Goal: Task Accomplishment & Management: Use online tool/utility

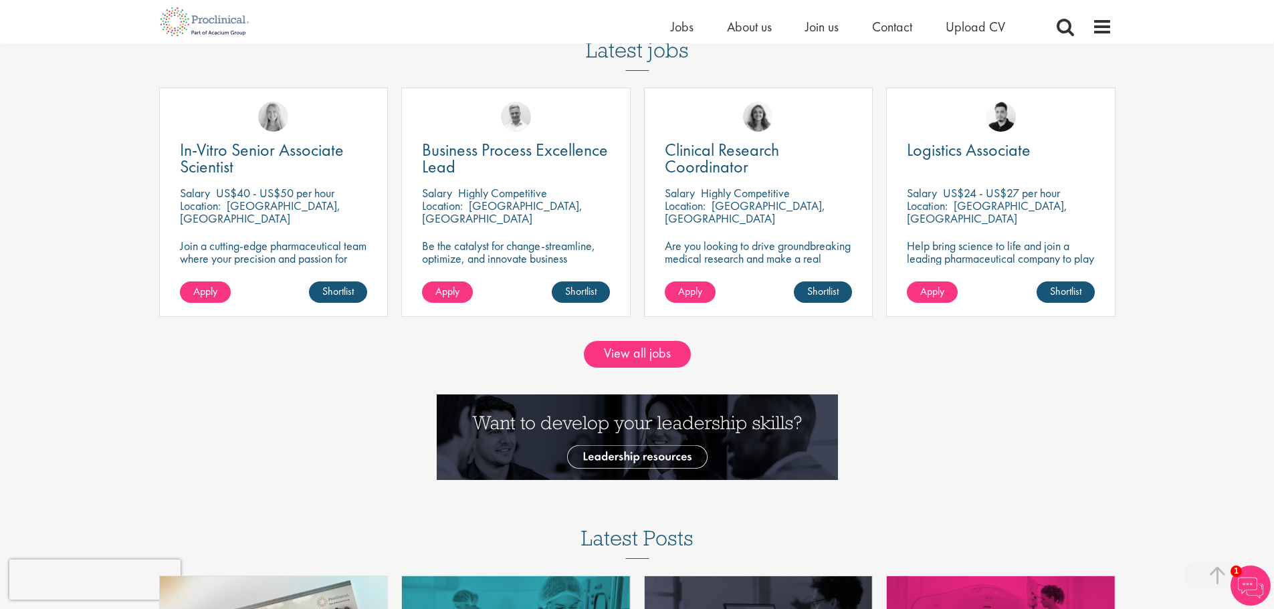
scroll to position [1270, 0]
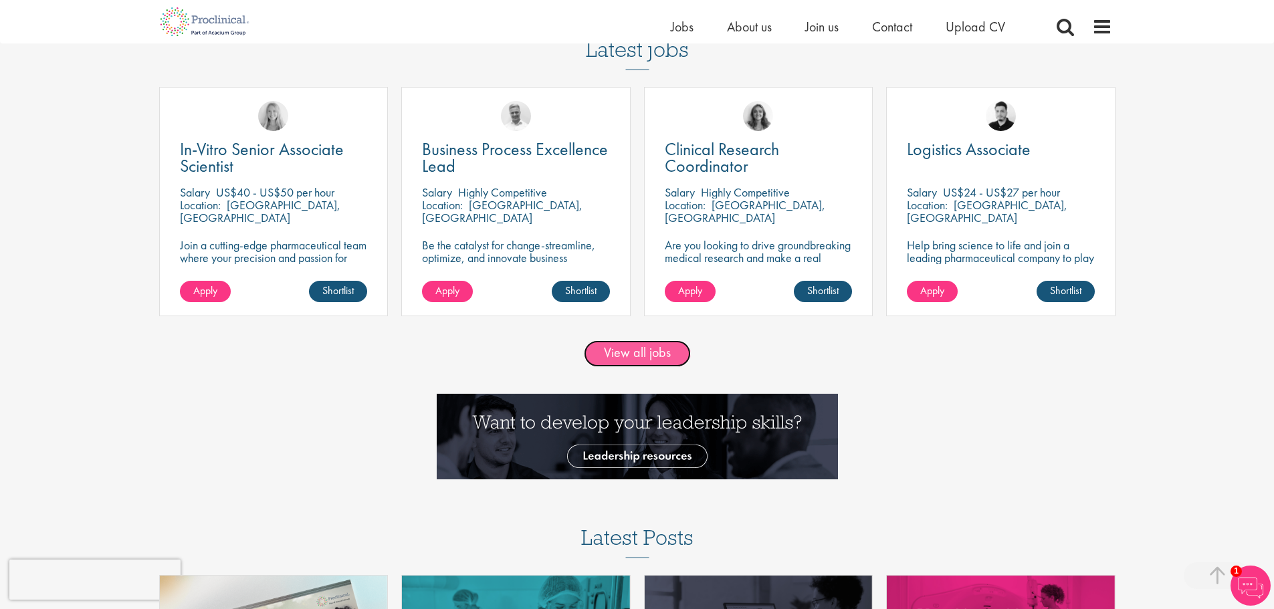
click at [624, 350] on link "View all jobs" at bounding box center [637, 353] width 107 height 27
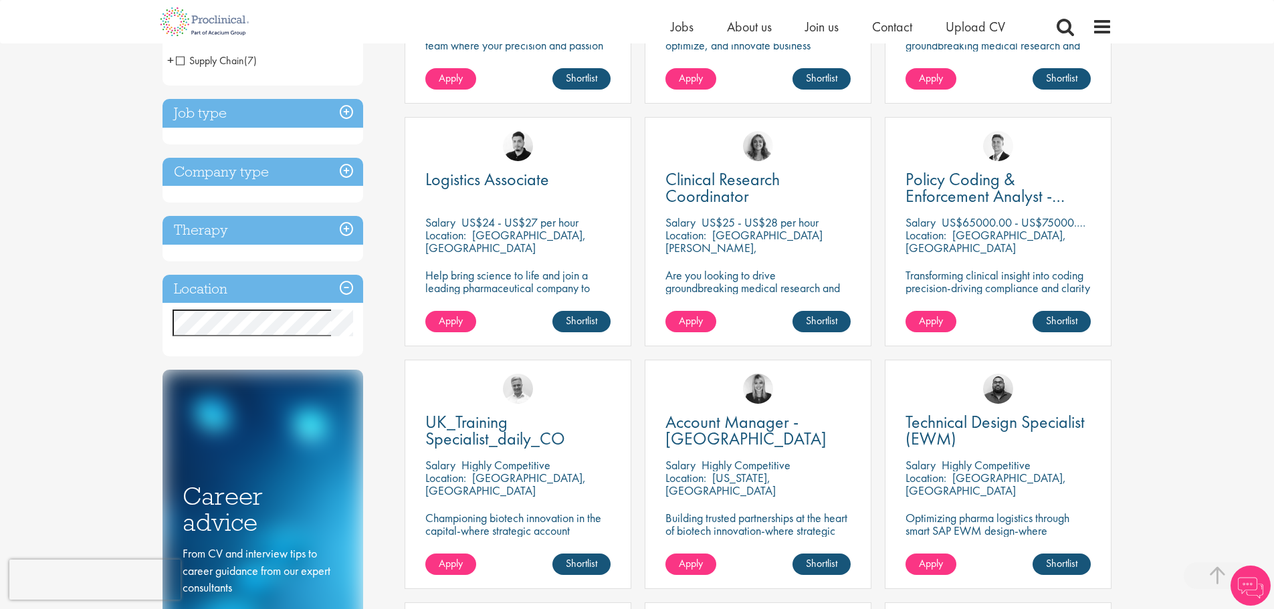
scroll to position [468, 0]
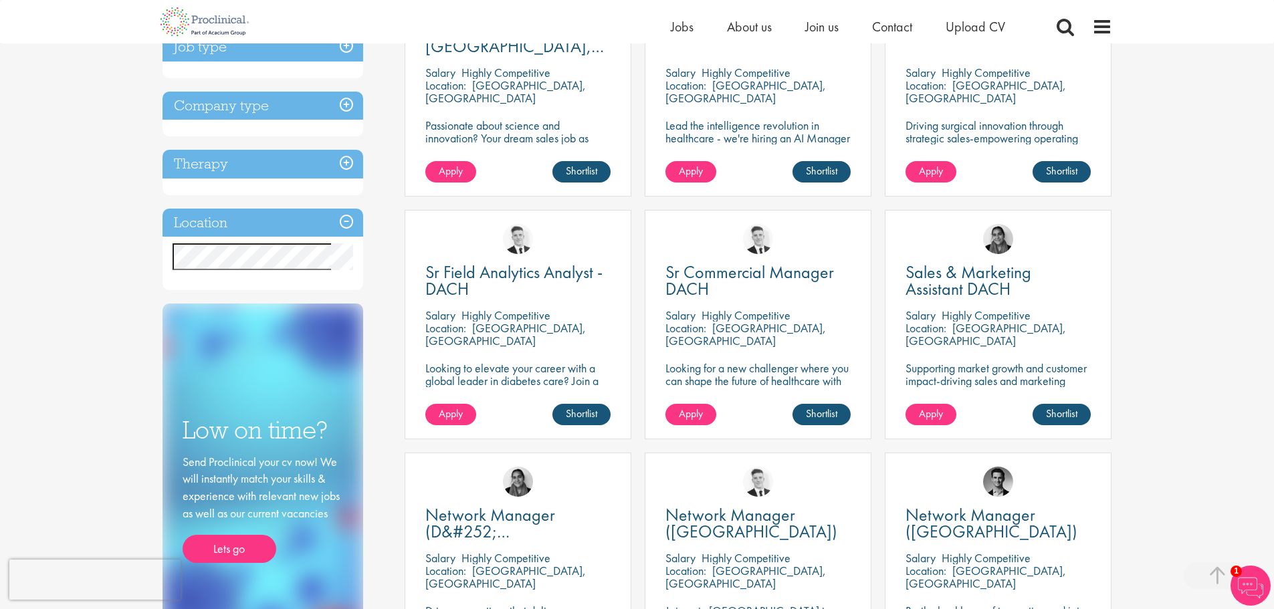
scroll to position [401, 0]
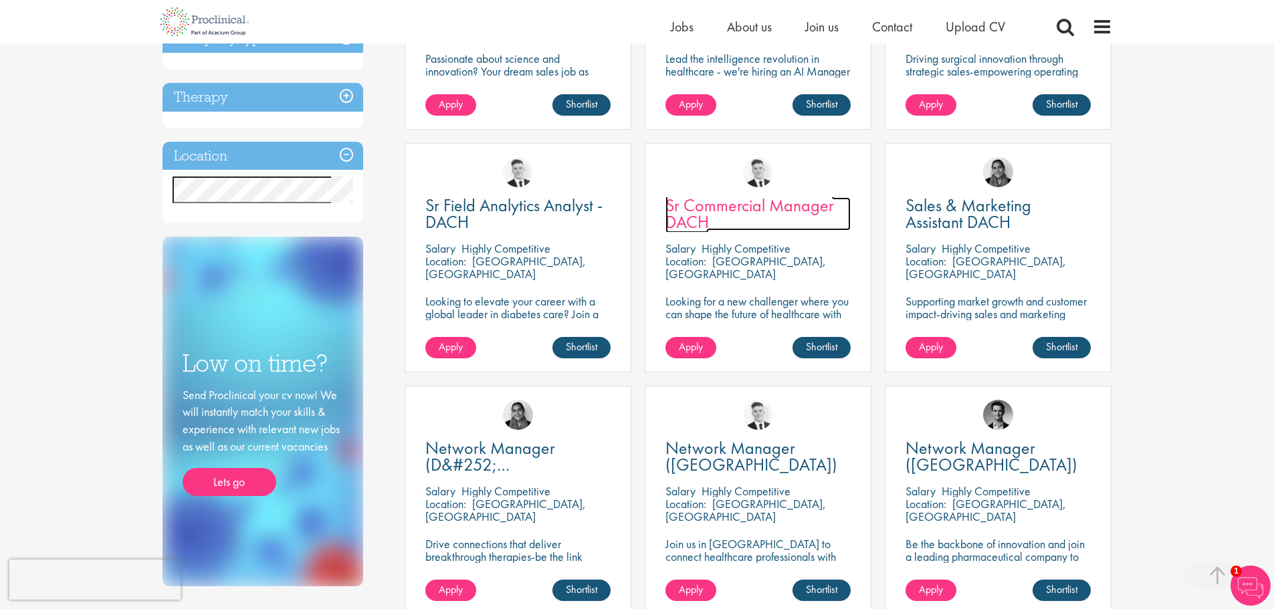
click at [747, 206] on span "Sr Commercial Manager DACH" at bounding box center [749, 213] width 168 height 39
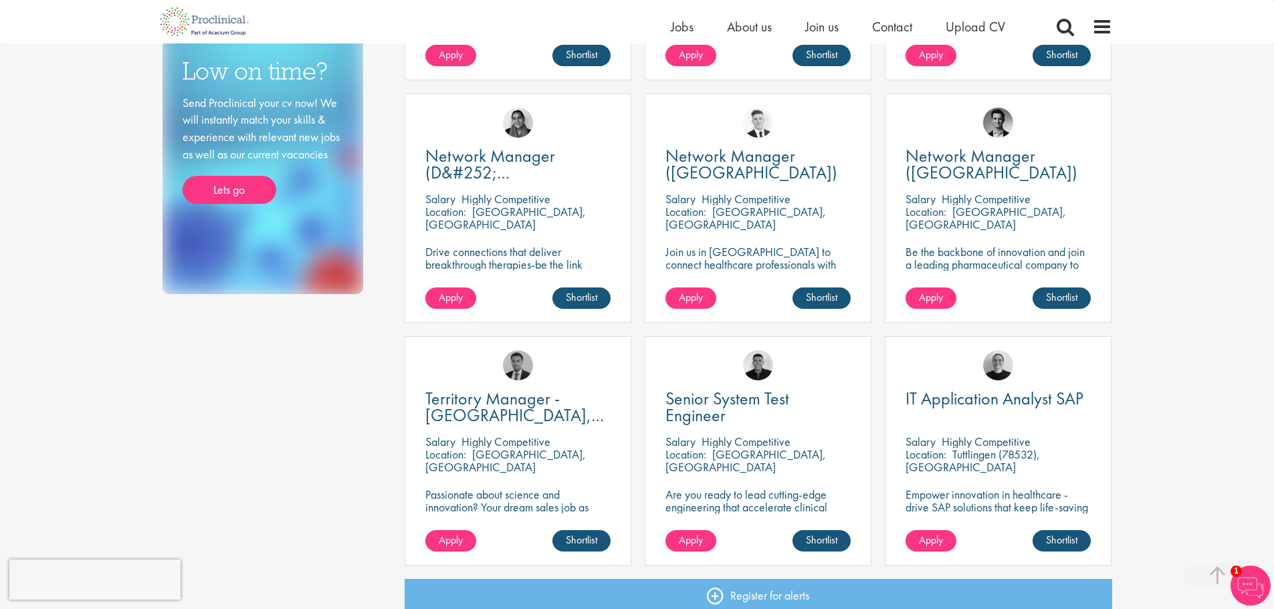
scroll to position [669, 0]
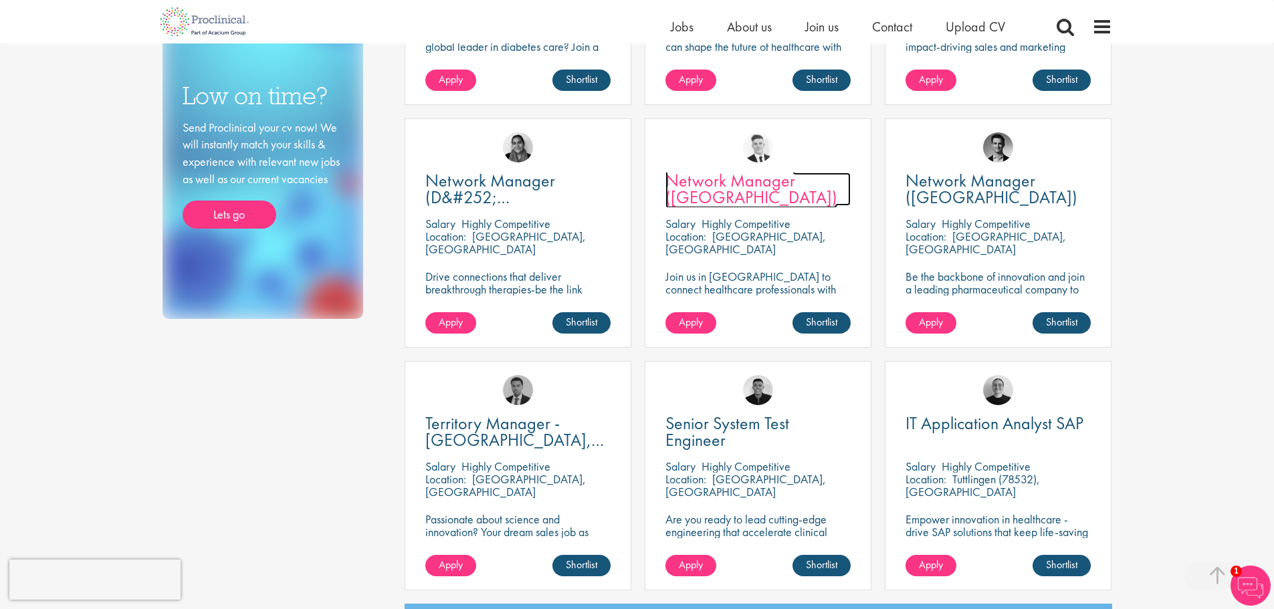
click at [755, 178] on span "Network Manager ([GEOGRAPHIC_DATA])" at bounding box center [751, 188] width 172 height 39
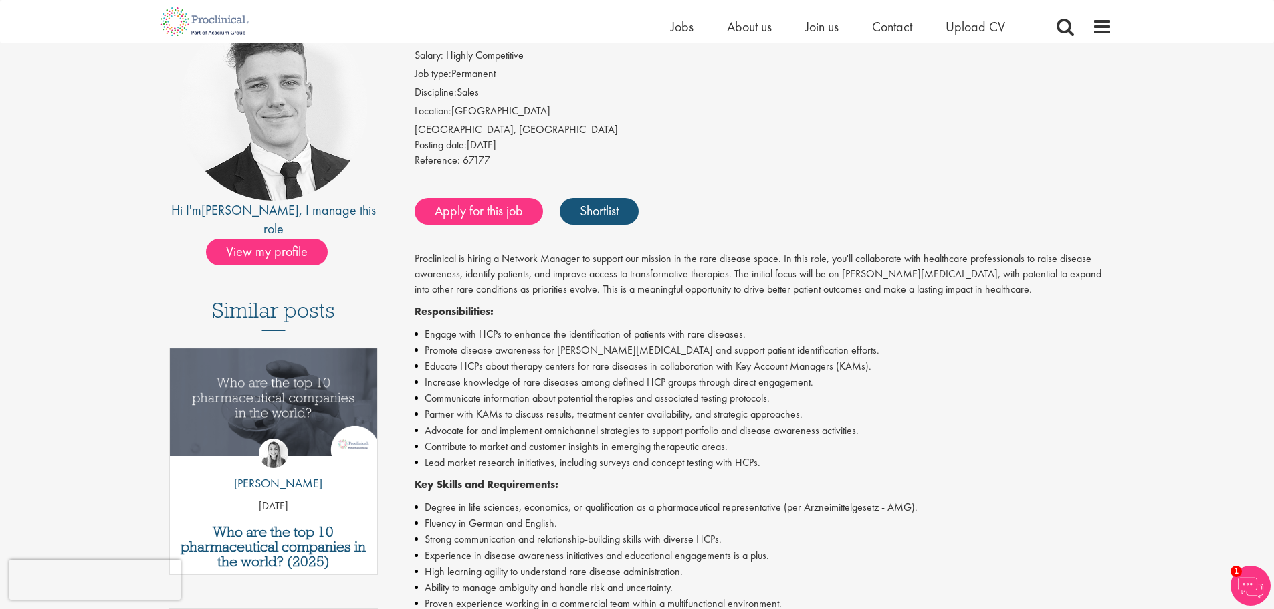
scroll to position [67, 0]
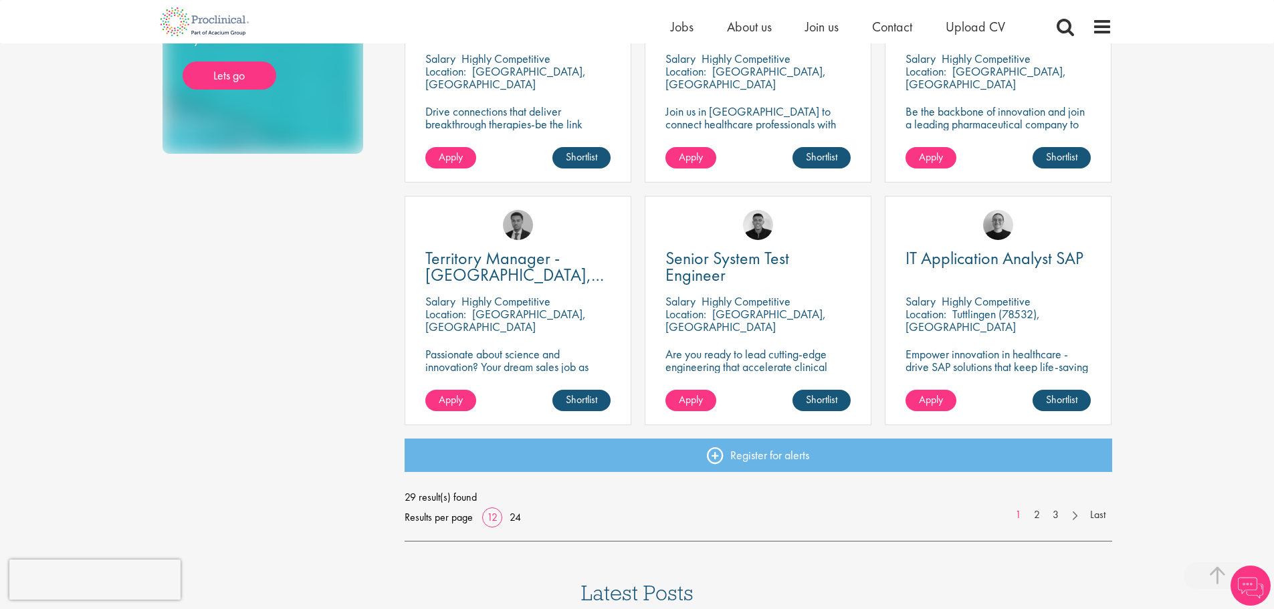
scroll to position [836, 0]
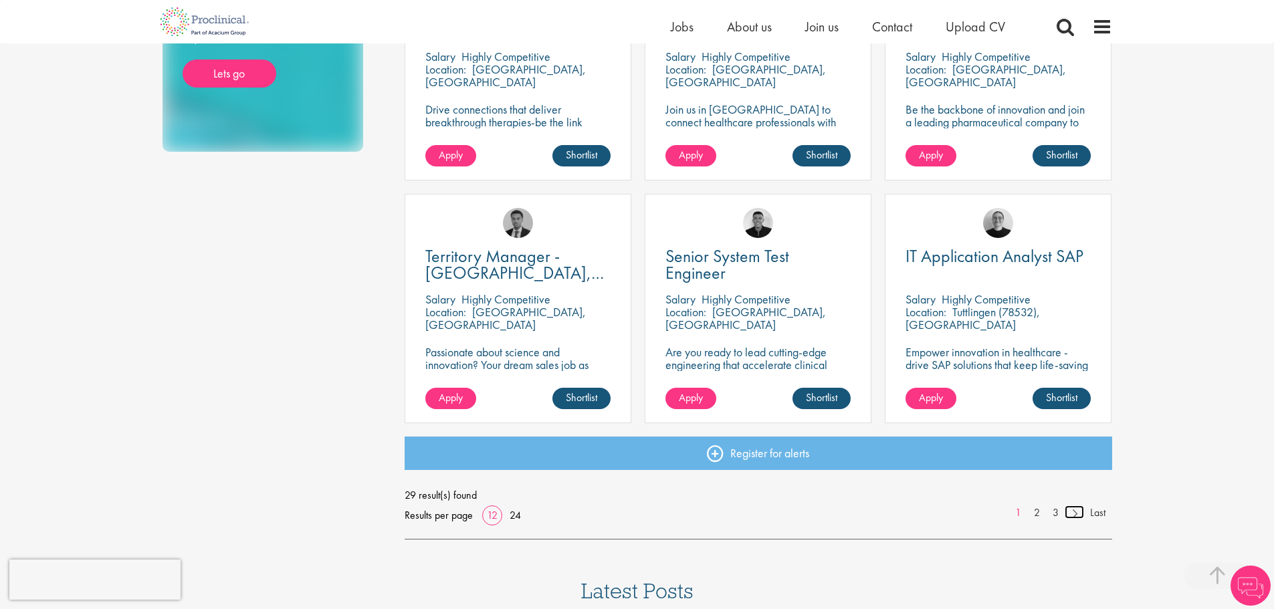
click at [1076, 512] on link at bounding box center [1073, 511] width 19 height 13
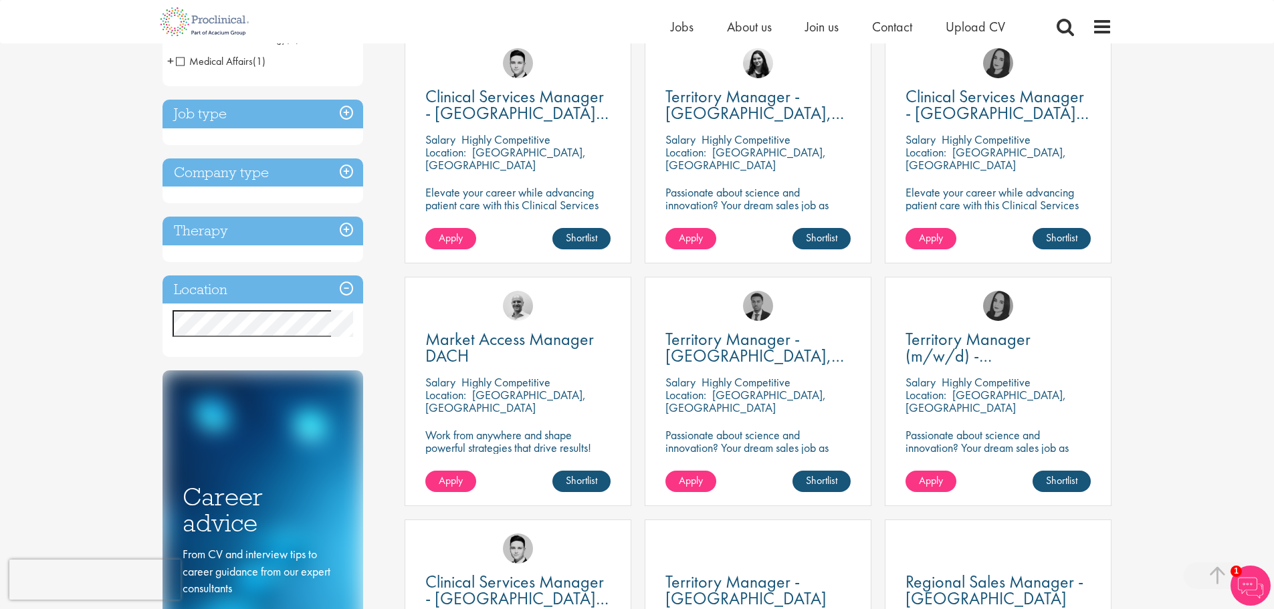
scroll to position [334, 0]
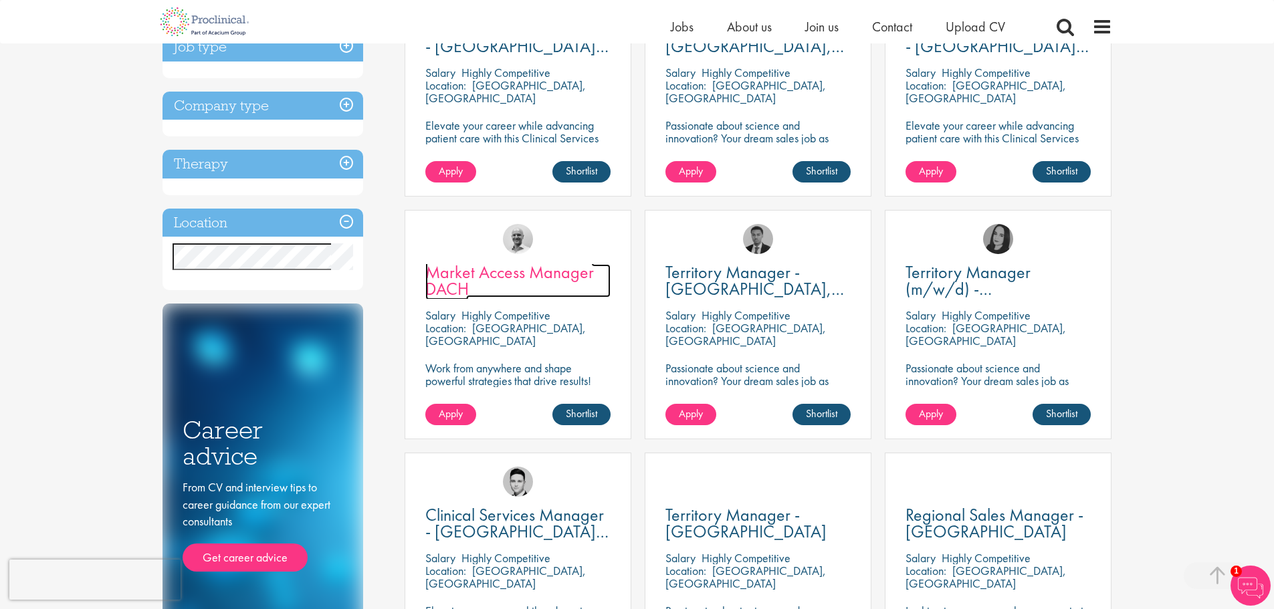
click at [492, 282] on span "Market Access Manager DACH" at bounding box center [509, 280] width 168 height 39
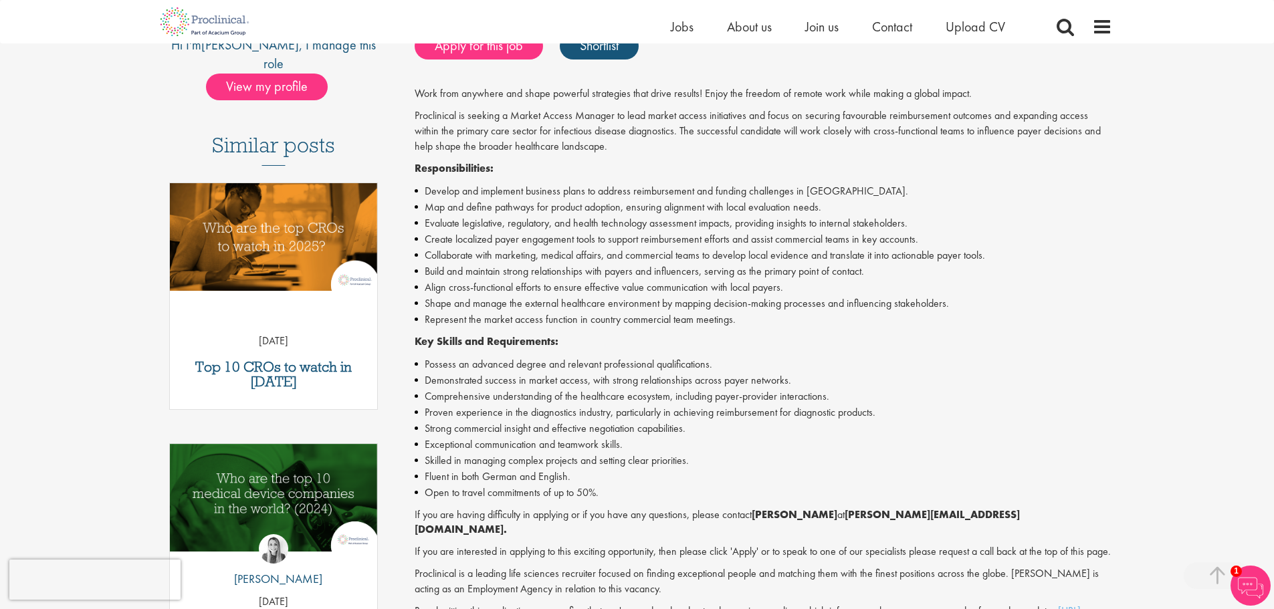
scroll to position [334, 0]
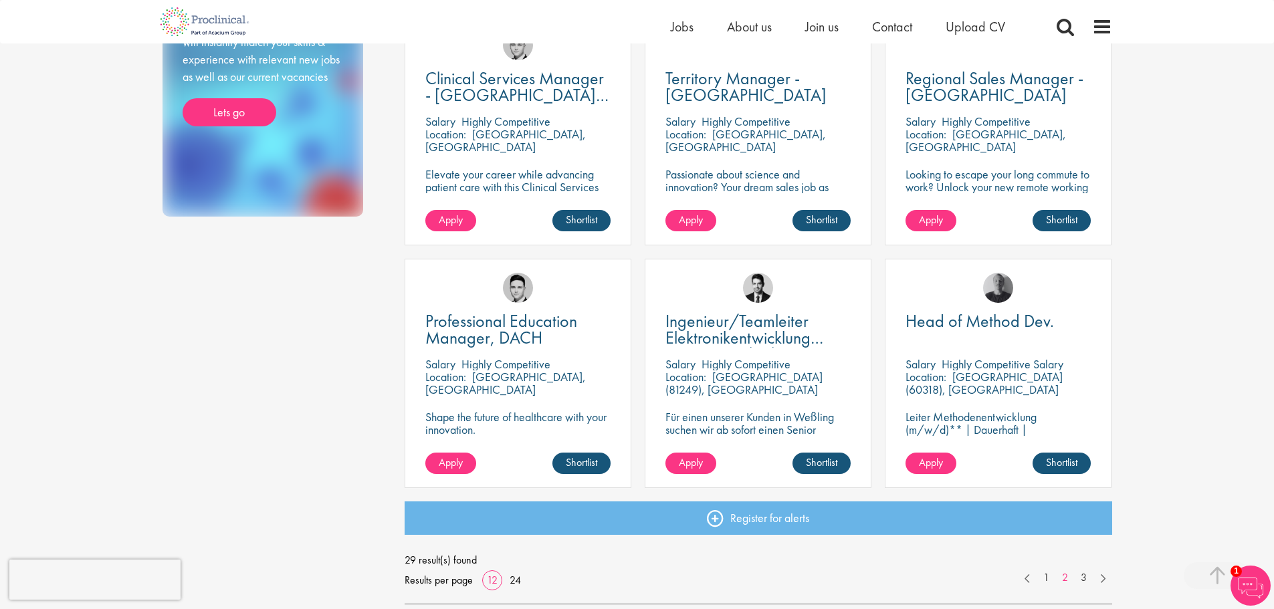
scroll to position [802, 0]
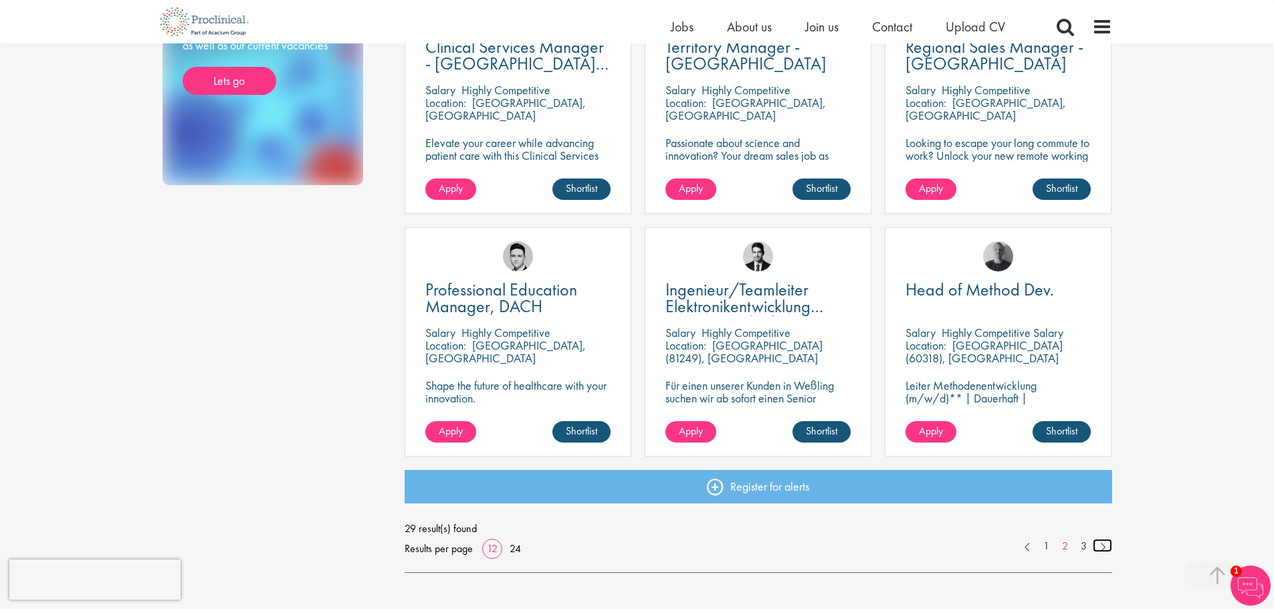
click at [1103, 549] on link at bounding box center [1101, 545] width 19 height 13
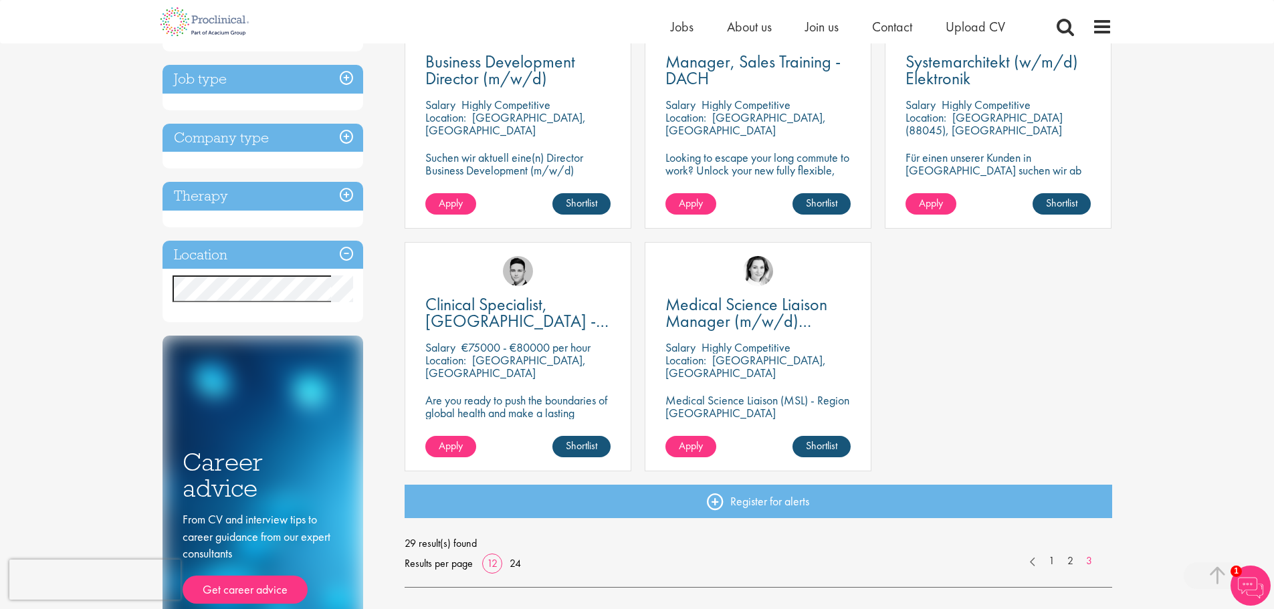
scroll to position [334, 0]
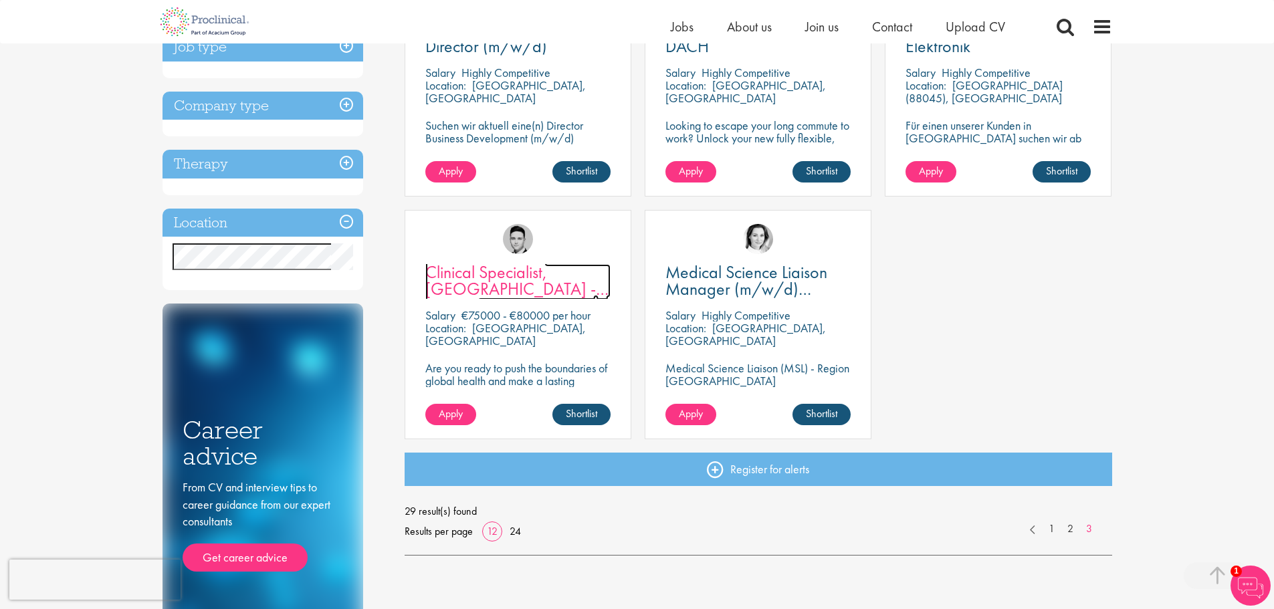
click at [520, 279] on span "Clinical Specialist, [GEOGRAPHIC_DATA] - Cardiac" at bounding box center [516, 289] width 183 height 56
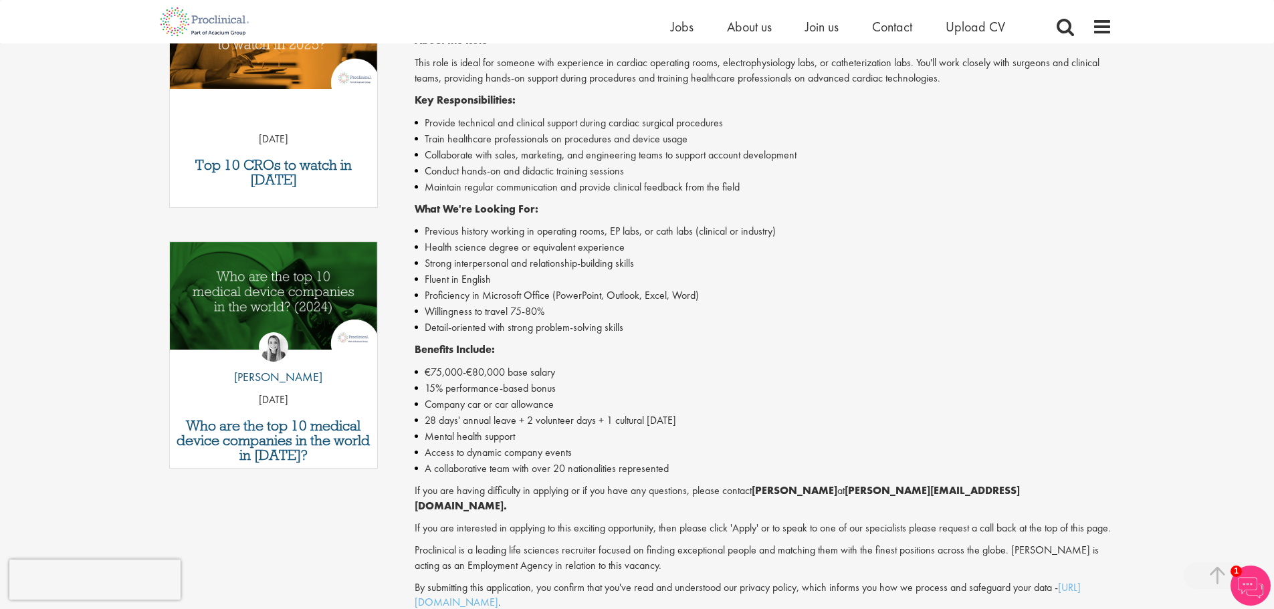
scroll to position [535, 0]
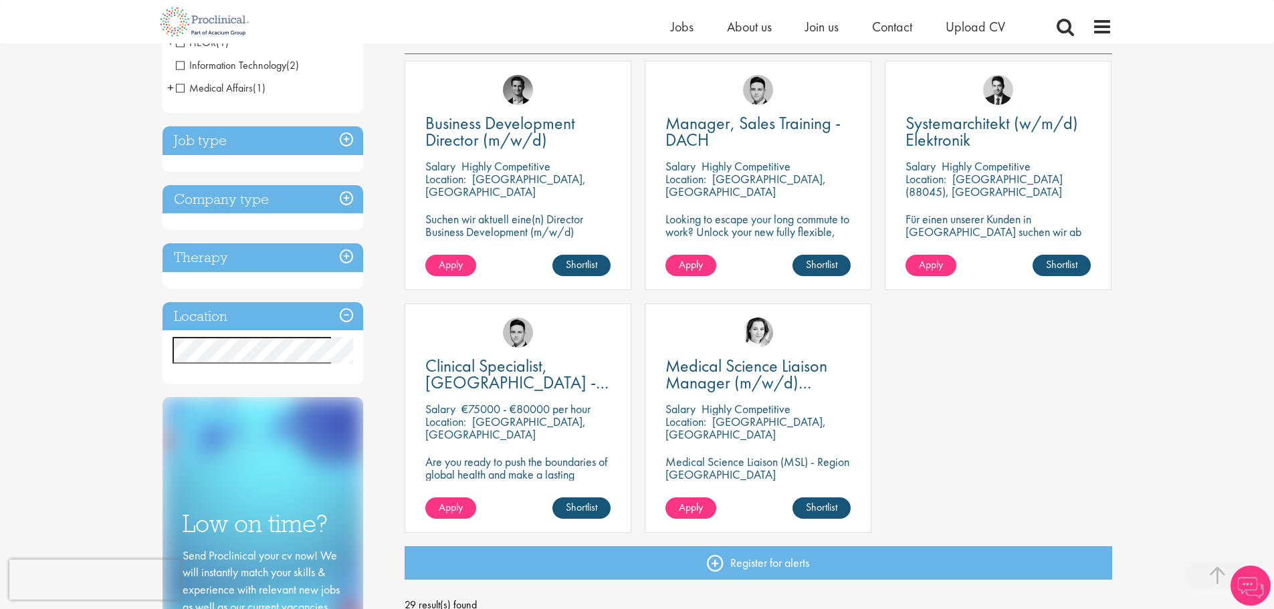
scroll to position [201, 0]
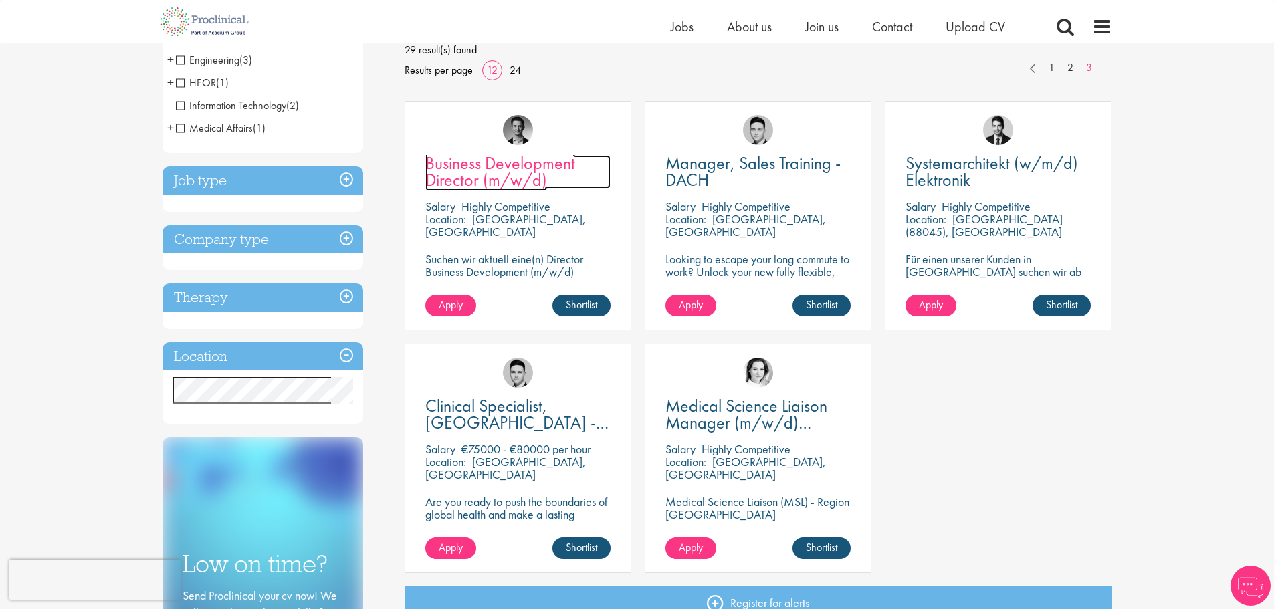
click at [521, 162] on span "Business Development Director (m/w/d)" at bounding box center [500, 171] width 150 height 39
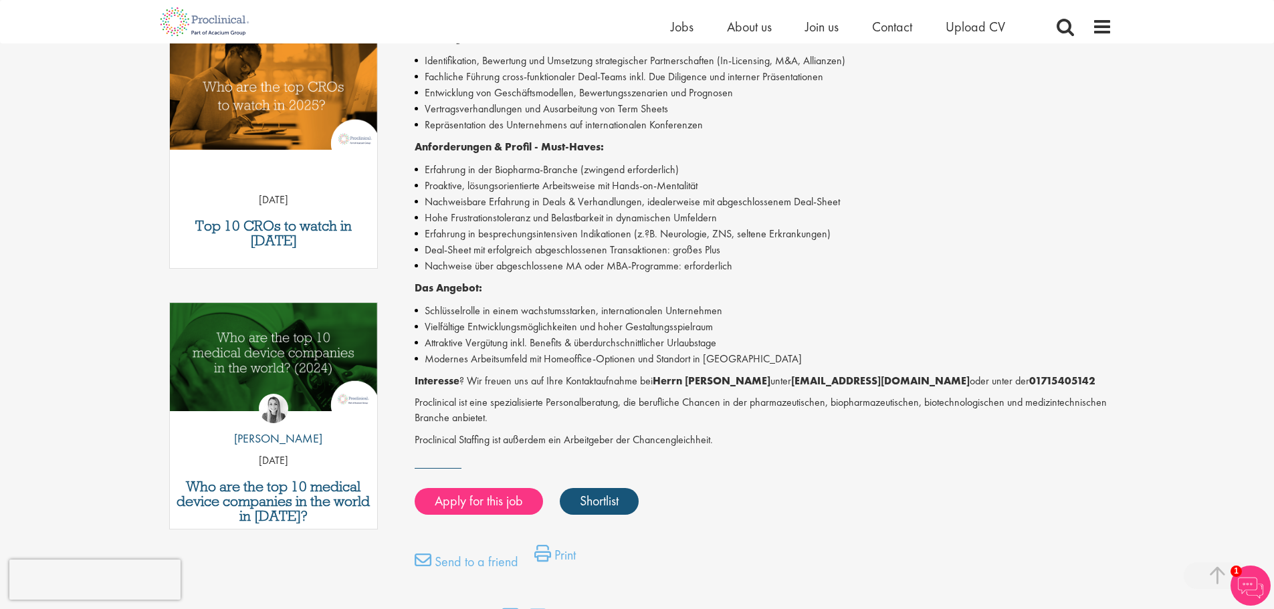
scroll to position [401, 0]
